Goal: Task Accomplishment & Management: Manage account settings

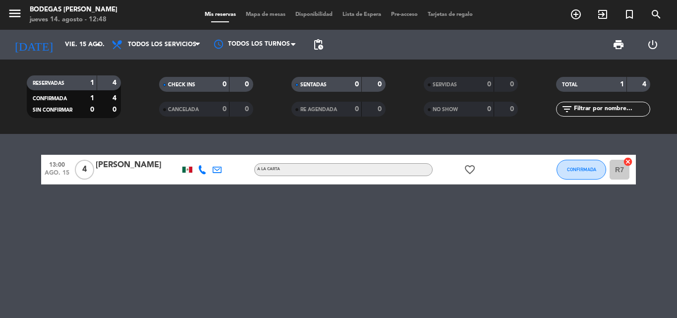
click at [82, 216] on div "13:00 ago. 15 4 [PERSON_NAME] favorite_border CONFIRMADA R7 cancel" at bounding box center [338, 226] width 677 height 184
click at [61, 167] on span "13:00" at bounding box center [57, 163] width 25 height 11
click at [87, 44] on input "vie. 15 ago." at bounding box center [102, 44] width 84 height 17
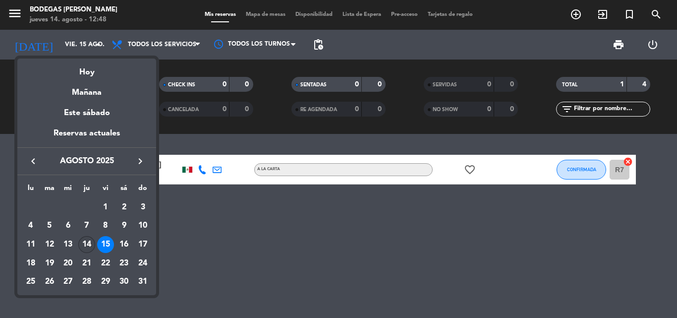
click at [80, 243] on div "14" at bounding box center [86, 244] width 17 height 17
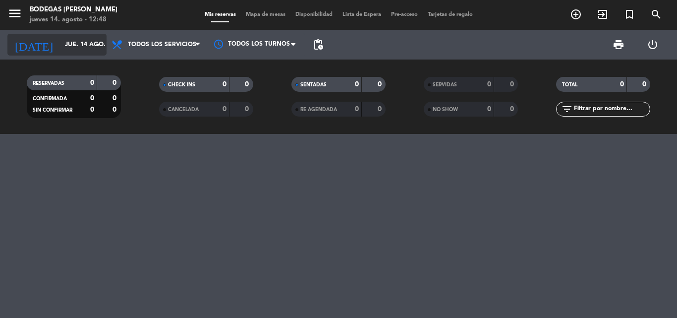
click at [76, 45] on input "jue. 14 ago." at bounding box center [102, 44] width 84 height 17
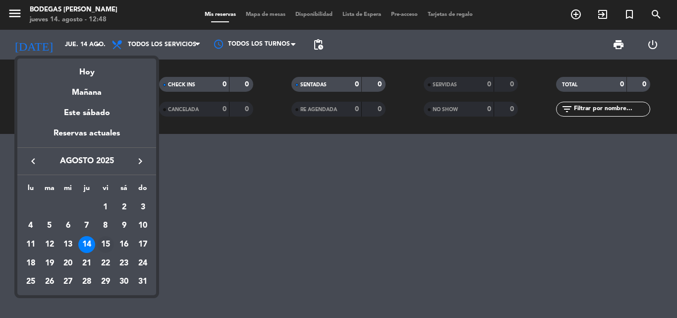
click at [101, 242] on div "15" at bounding box center [105, 244] width 17 height 17
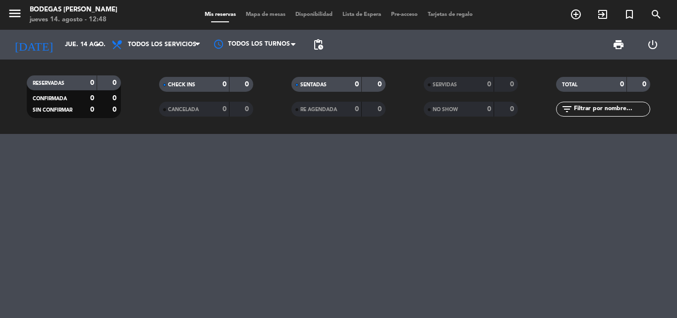
type input "vie. 15 ago."
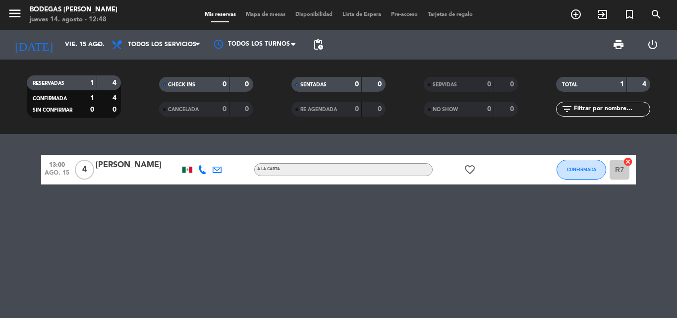
click at [88, 204] on div "13:00 ago. 15 4 [PERSON_NAME] favorite_border CONFIRMADA R7 cancel" at bounding box center [338, 226] width 677 height 184
click at [506, 170] on div "favorite_border" at bounding box center [477, 169] width 89 height 29
click at [285, 172] on div "A LA CARTA" at bounding box center [343, 169] width 178 height 13
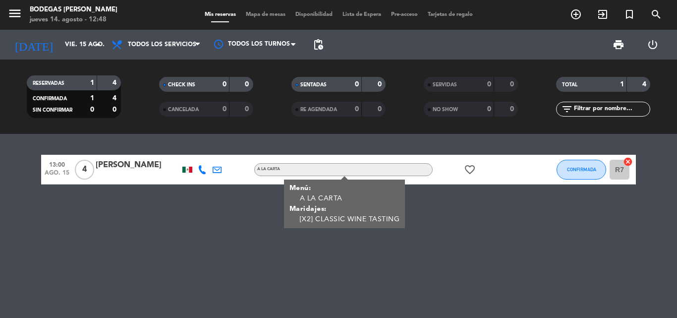
click at [79, 237] on div "13:00 ago. 15 4 [PERSON_NAME] Menú: A LA CARTA Maridajes: [X2] CLASSIC WINE TAS…" at bounding box center [338, 226] width 677 height 184
